Goal: Navigation & Orientation: Find specific page/section

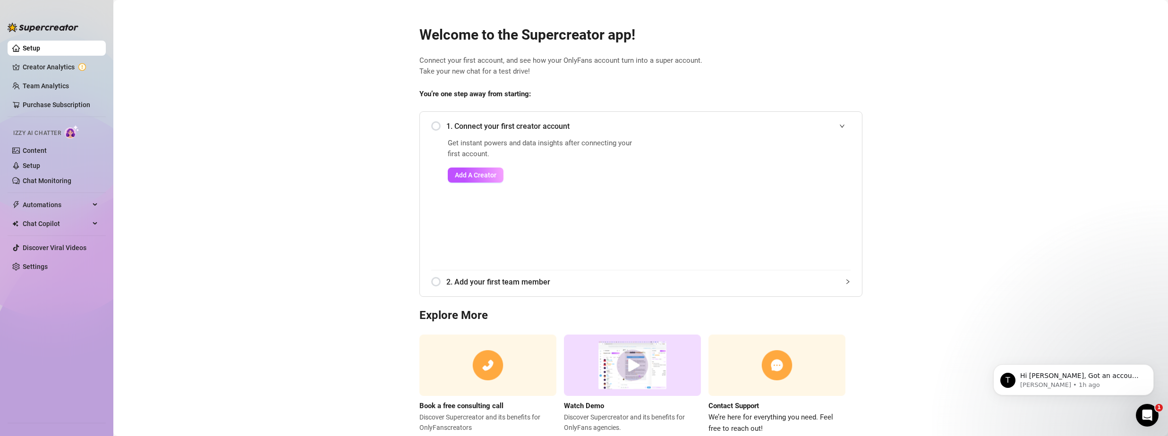
click at [435, 125] on div "1. Connect your first creator account" at bounding box center [640, 126] width 419 height 23
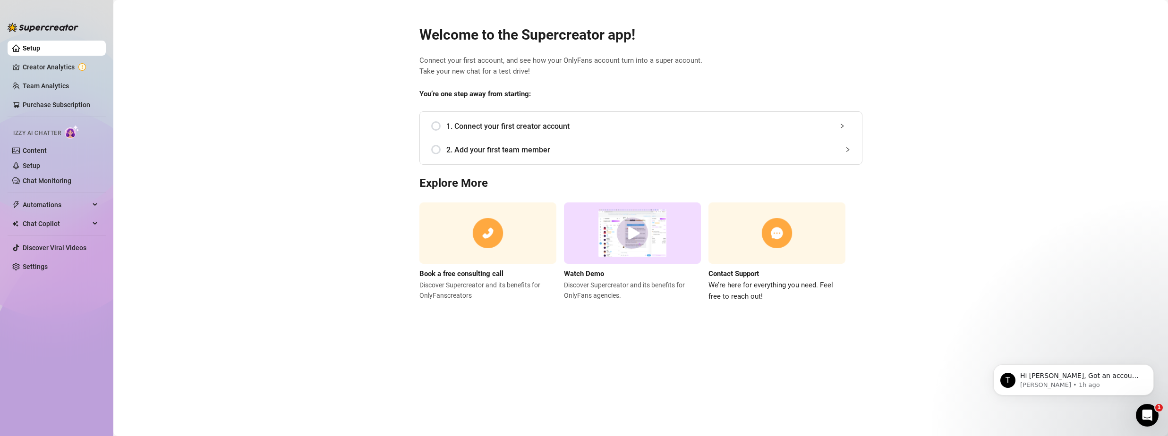
click at [435, 125] on div "1. Connect your first creator account" at bounding box center [640, 126] width 419 height 23
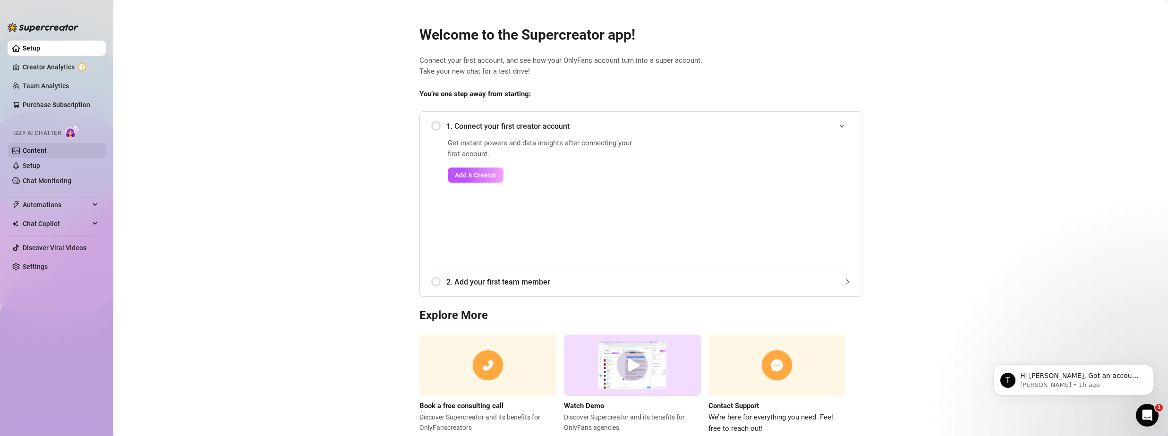
click at [47, 150] on link "Content" at bounding box center [35, 151] width 24 height 8
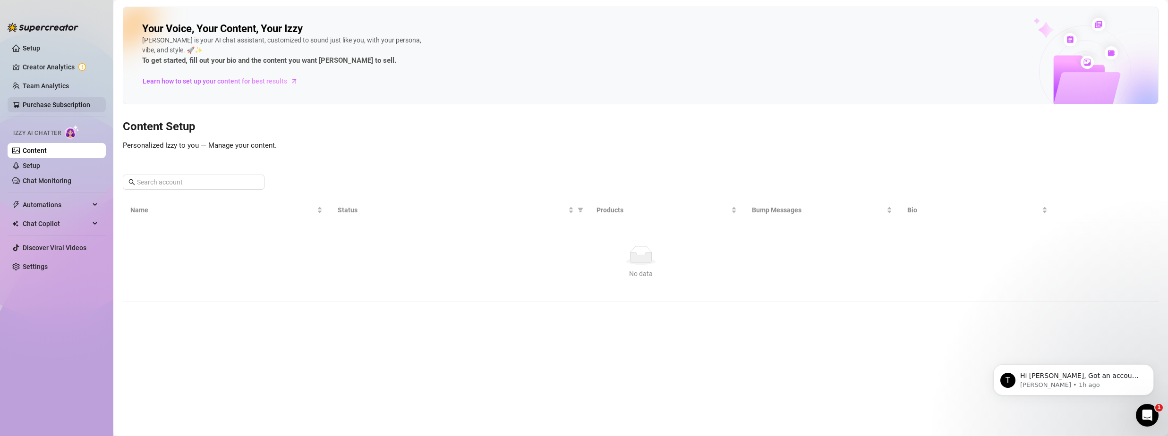
click at [61, 104] on link "Purchase Subscription" at bounding box center [61, 104] width 76 height 15
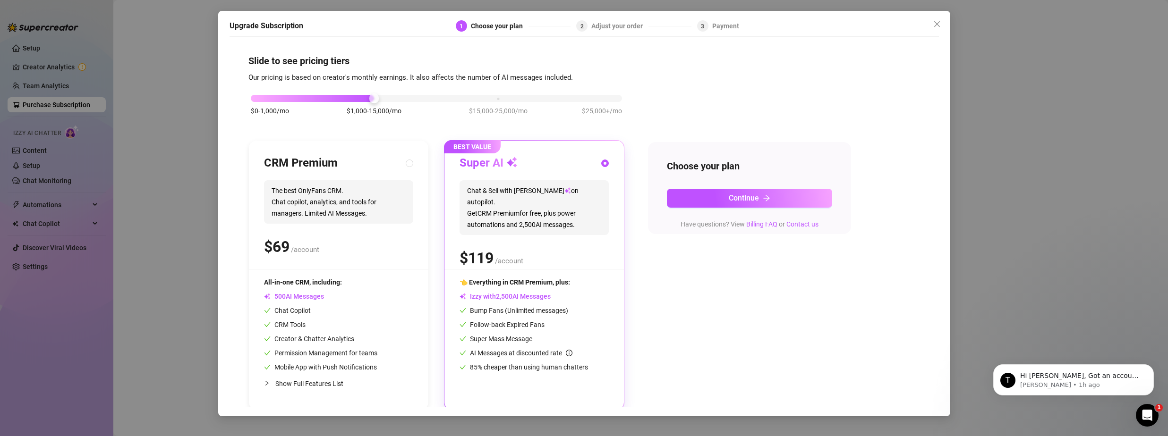
click at [40, 168] on div "Upgrade Subscription 1 Choose your plan 2 Adjust your order 3 Payment Slide to …" at bounding box center [584, 218] width 1168 height 436
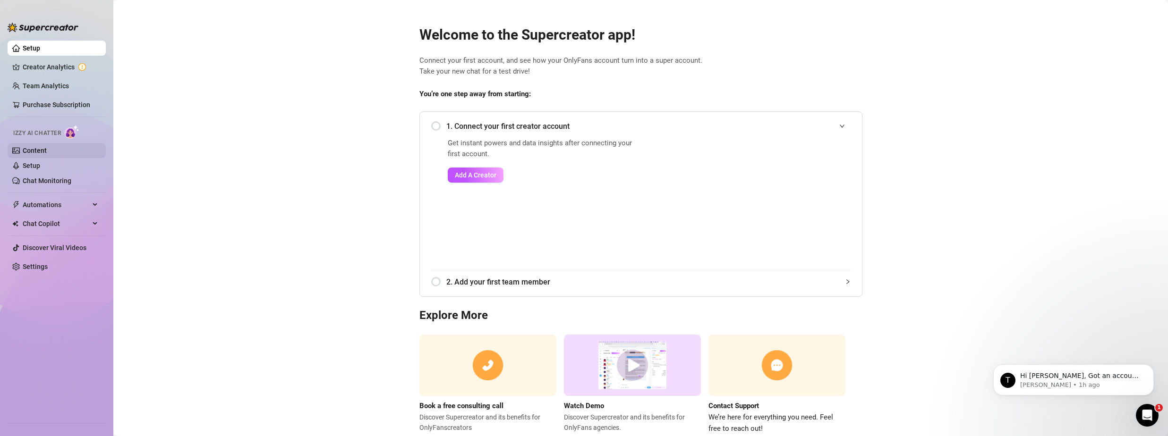
click at [43, 148] on link "Content" at bounding box center [35, 151] width 24 height 8
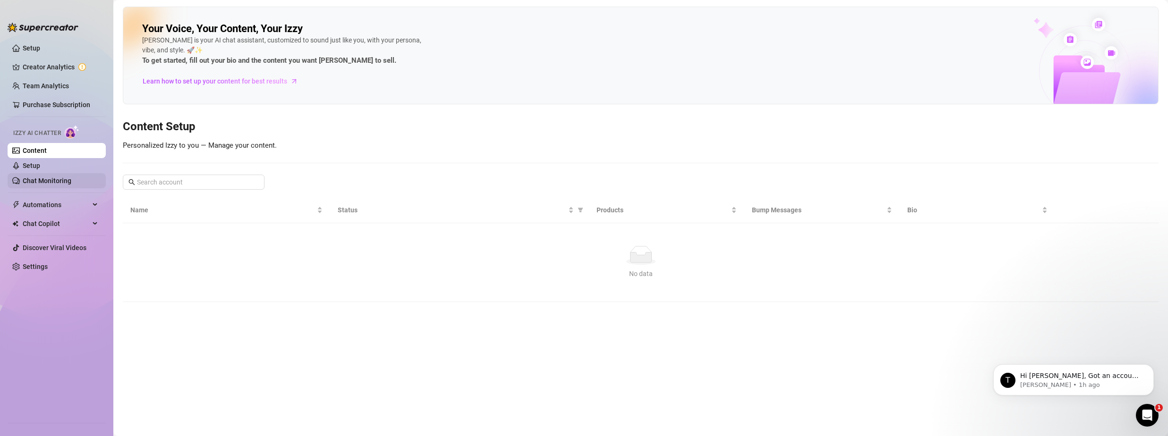
click at [51, 177] on link "Chat Monitoring" at bounding box center [47, 181] width 49 height 8
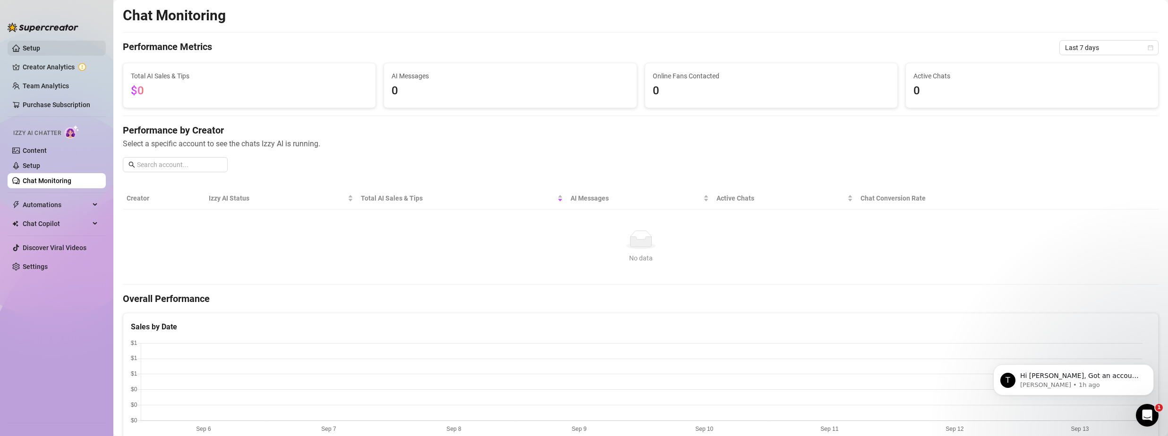
click at [36, 49] on link "Setup" at bounding box center [31, 48] width 17 height 8
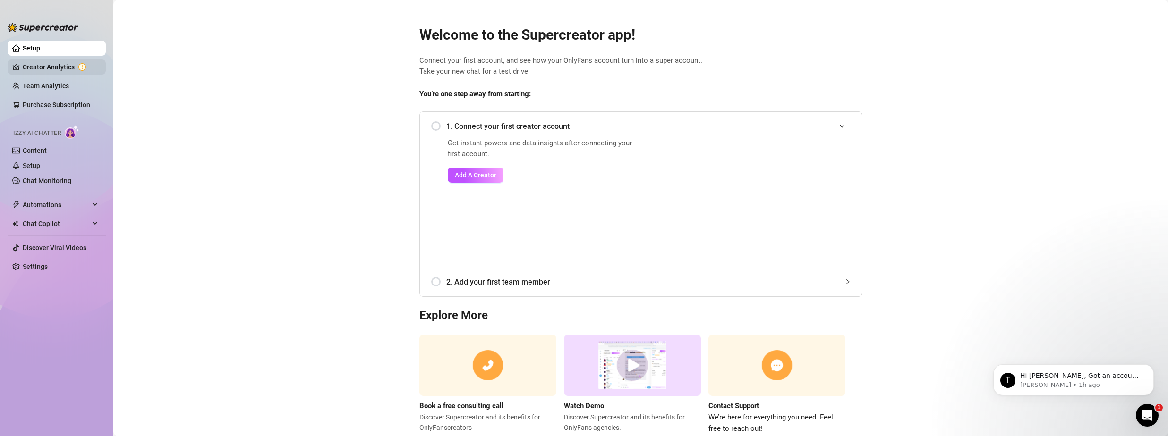
click at [49, 65] on link "Creator Analytics" at bounding box center [61, 67] width 76 height 15
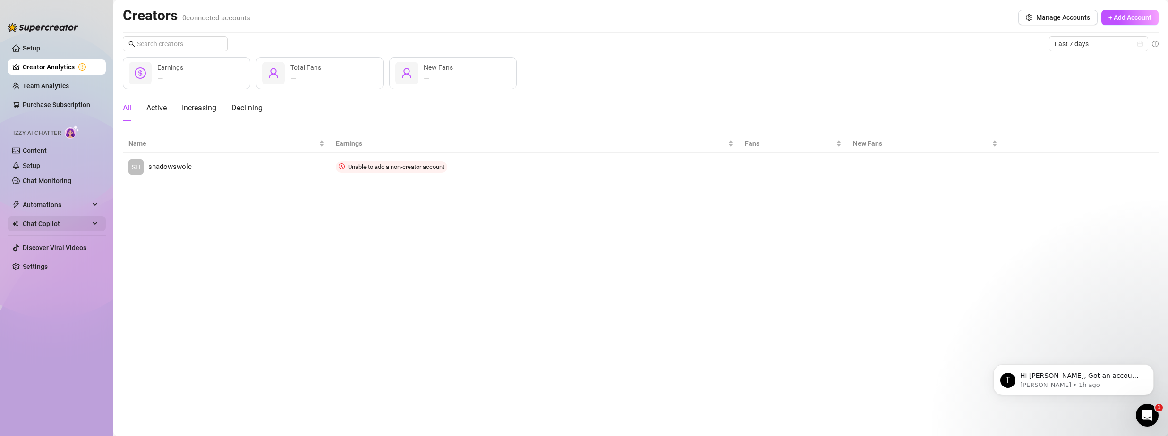
click at [72, 221] on span "Chat Copilot" at bounding box center [56, 223] width 67 height 15
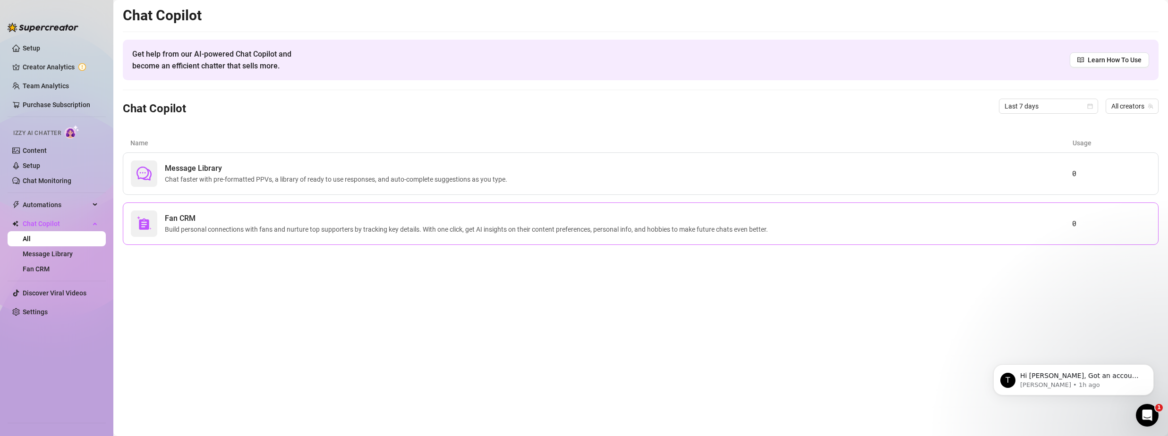
click at [136, 224] on div at bounding box center [144, 224] width 26 height 26
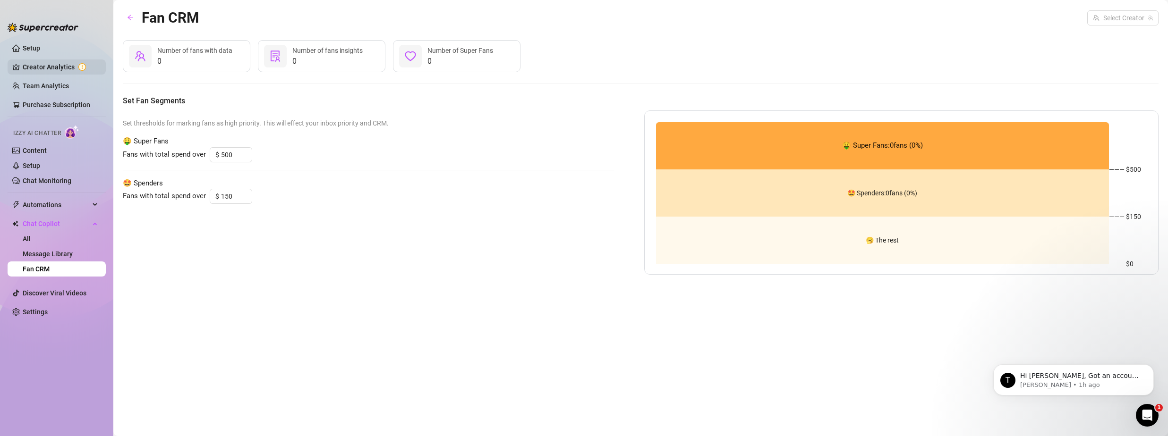
click at [68, 60] on link "Creator Analytics" at bounding box center [61, 67] width 76 height 15
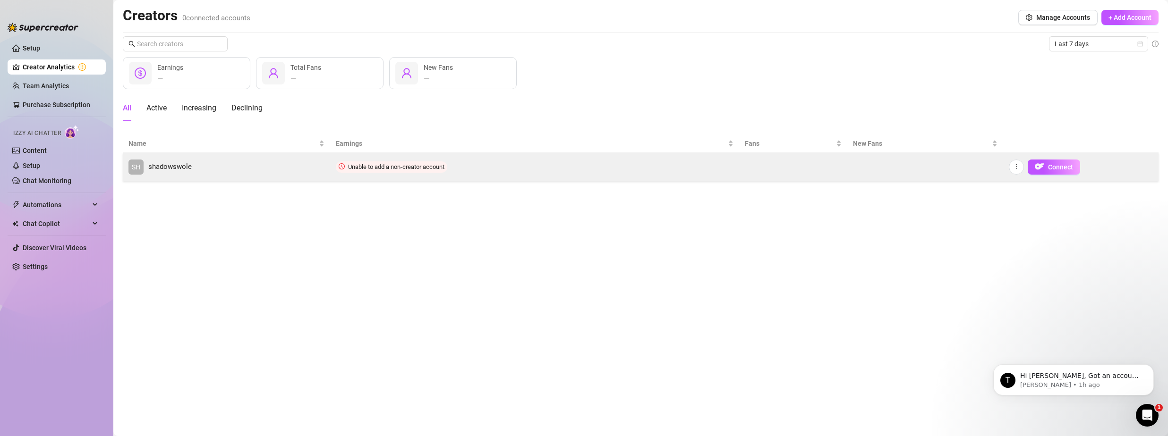
click at [137, 171] on span "SH" at bounding box center [136, 167] width 9 height 10
